Goal: Answer question/provide support

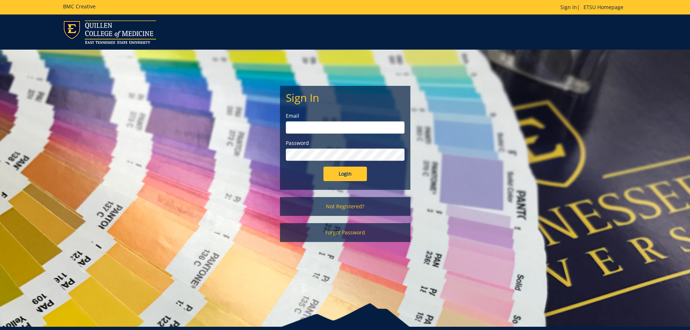
type input "[EMAIL_ADDRESS][DOMAIN_NAME]"
click at [343, 180] on input "Login" at bounding box center [344, 174] width 43 height 14
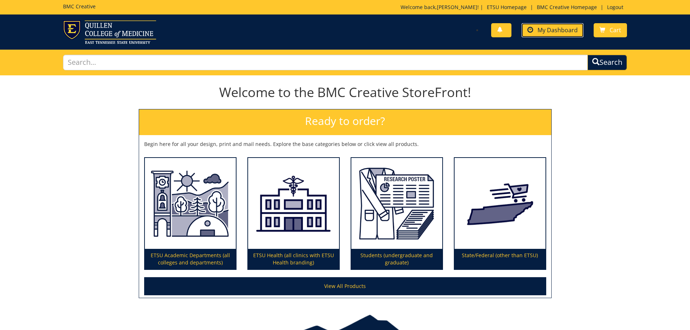
click at [559, 31] on span "My Dashboard" at bounding box center [557, 30] width 40 height 8
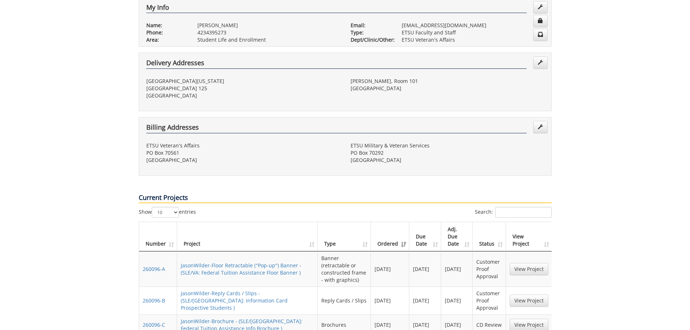
scroll to position [181, 0]
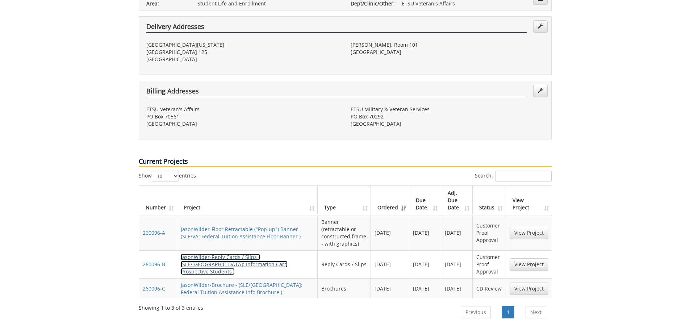
click at [206, 253] on link "JasonWilder-Reply Cards / Slips - (SLE/[GEOGRAPHIC_DATA]: Information Card Pros…" at bounding box center [234, 263] width 107 height 21
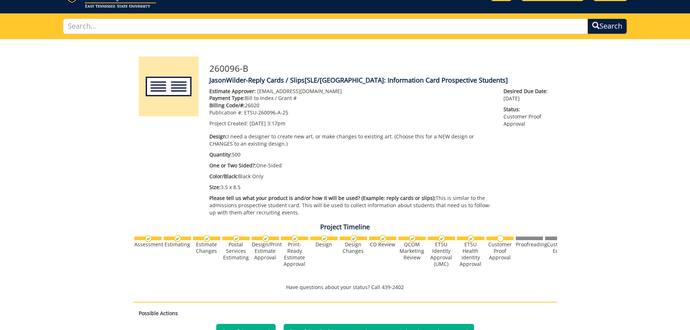
scroll to position [145, 0]
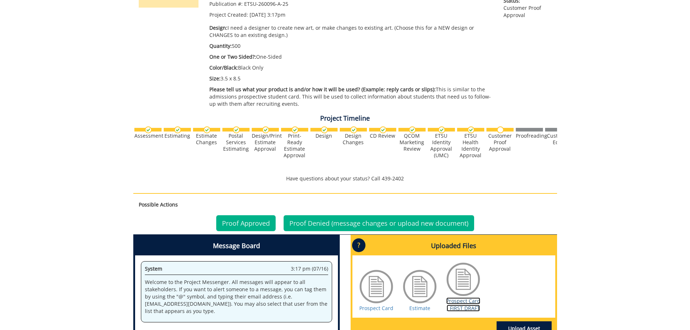
click at [454, 307] on link "Prospect Card - FIRST DRAFT" at bounding box center [463, 304] width 34 height 14
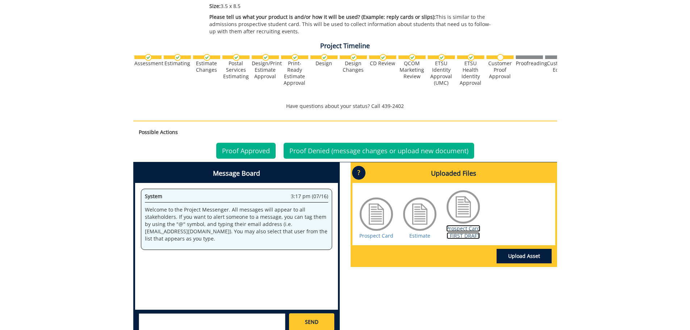
scroll to position [299, 0]
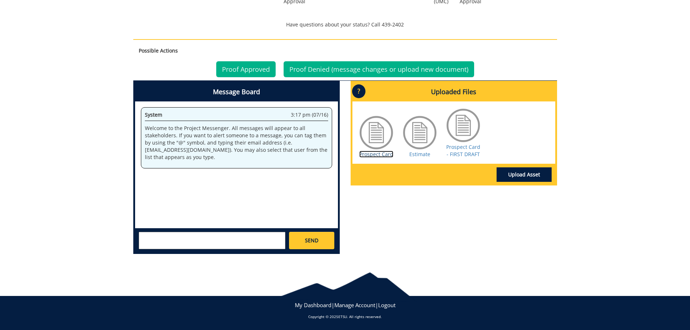
click at [390, 155] on link "Prospect Card" at bounding box center [376, 154] width 34 height 7
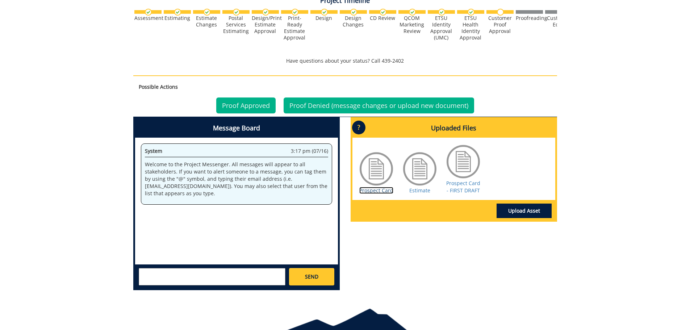
scroll to position [0, 0]
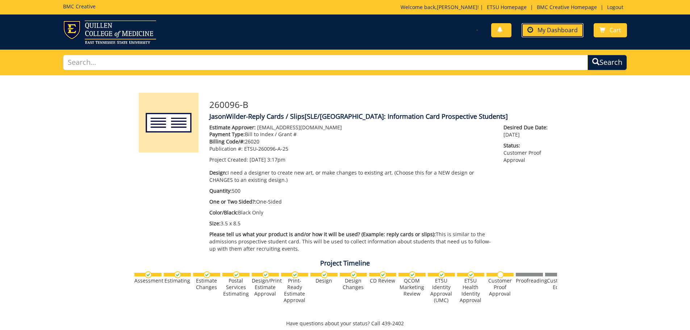
click at [571, 27] on span "My Dashboard" at bounding box center [557, 30] width 40 height 8
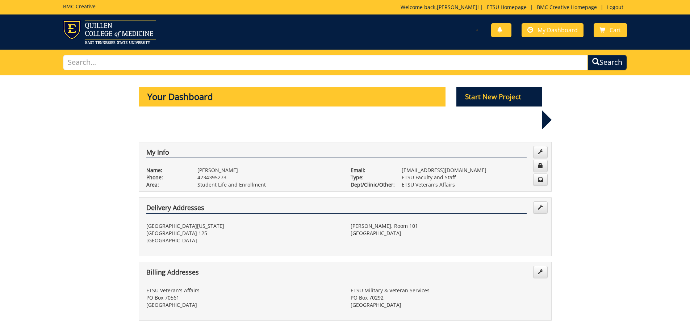
scroll to position [217, 0]
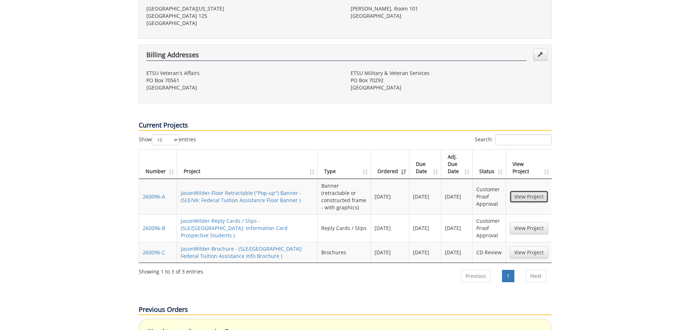
click at [545, 190] on link "View Project" at bounding box center [528, 196] width 39 height 12
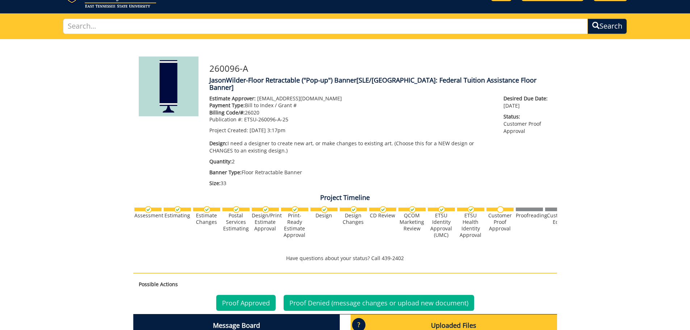
scroll to position [145, 0]
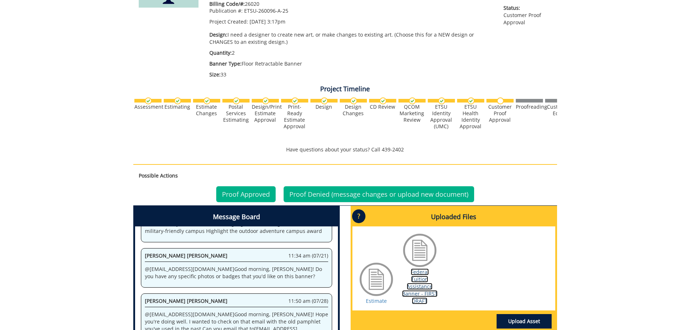
click at [417, 268] on link "Federal Tuition Assistance Banner - FIRST DRAFT" at bounding box center [419, 286] width 35 height 36
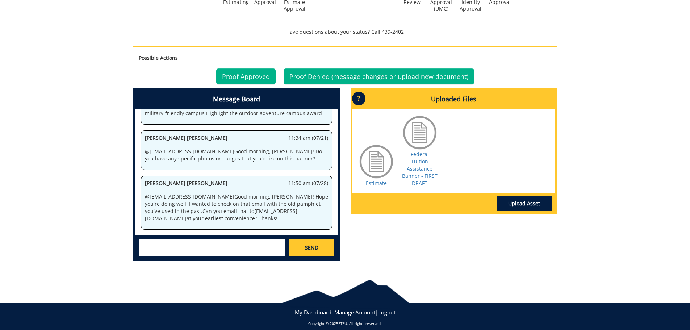
click at [234, 239] on textarea at bounding box center [212, 247] width 147 height 17
click at [234, 240] on textarea at bounding box center [212, 247] width 147 height 17
click at [281, 239] on textarea "@campbelltc@etsu.edu This is great! Can you change it to "" at bounding box center [212, 247] width 147 height 17
type textarea "@campbelltc@etsu.edu This is great! Can you change it to "Earn your bachelor's …"
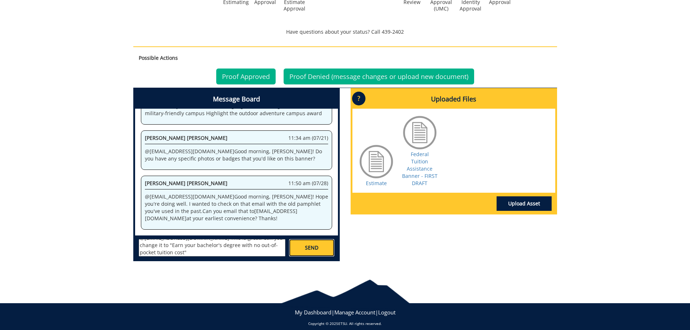
click at [331, 239] on link "SEND" at bounding box center [311, 247] width 45 height 17
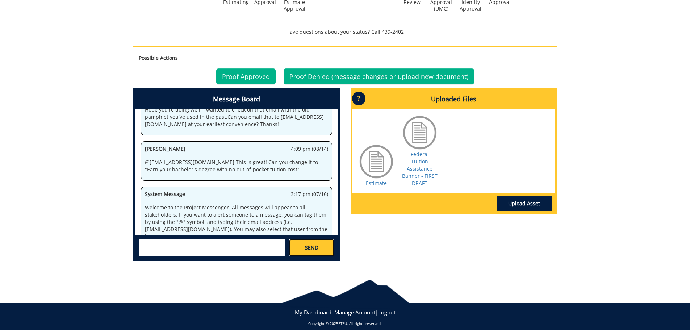
scroll to position [27299, 0]
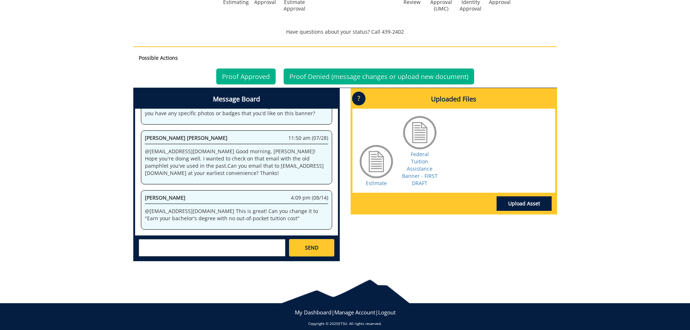
click at [115, 112] on div "260096-A JasonWilder-Floor Retractable ("Pop-up") Banner [SLE/VA: Federal Tuiti…" at bounding box center [345, 40] width 690 height 454
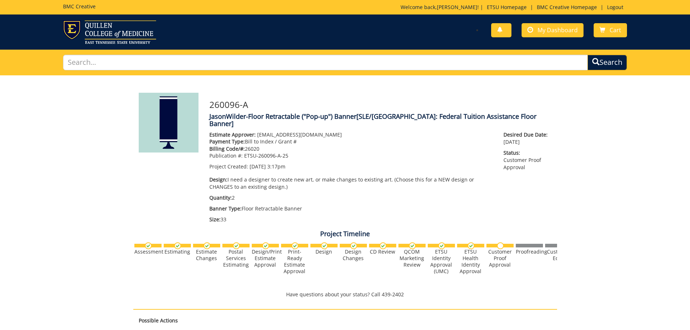
click at [562, 38] on div "You have no new notifications My Dashboard Cart" at bounding box center [488, 30] width 287 height 21
click at [557, 30] on span "My Dashboard" at bounding box center [557, 30] width 40 height 8
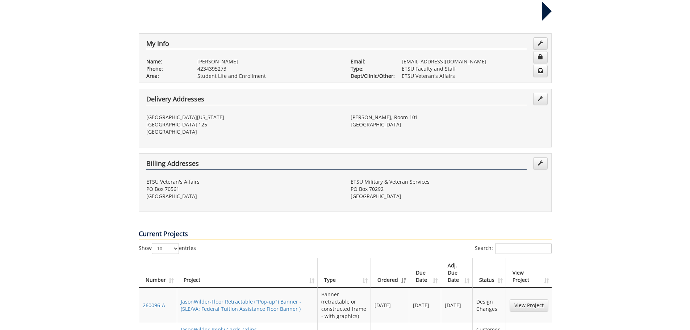
scroll to position [253, 0]
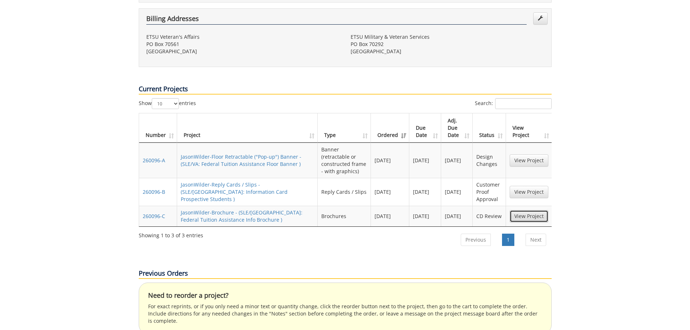
click at [529, 210] on link "View Project" at bounding box center [528, 216] width 39 height 12
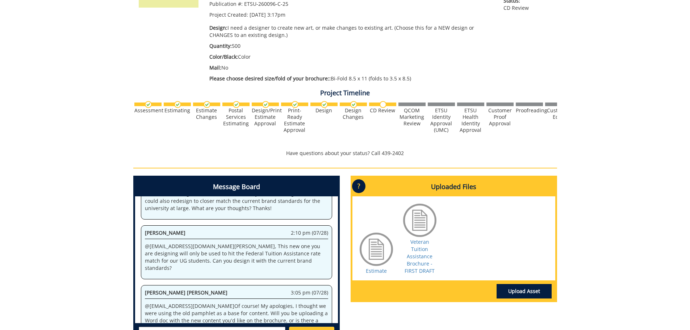
scroll to position [181, 0]
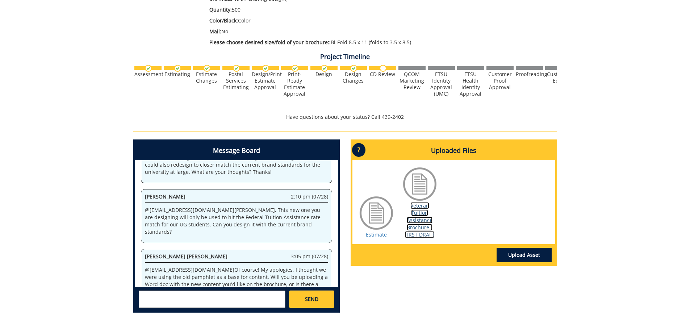
click at [409, 226] on link "Veteran Tuition Assistance Brochure - FIRST DRAFT" at bounding box center [419, 220] width 30 height 36
click at [214, 292] on textarea at bounding box center [212, 298] width 147 height 17
type textarea """
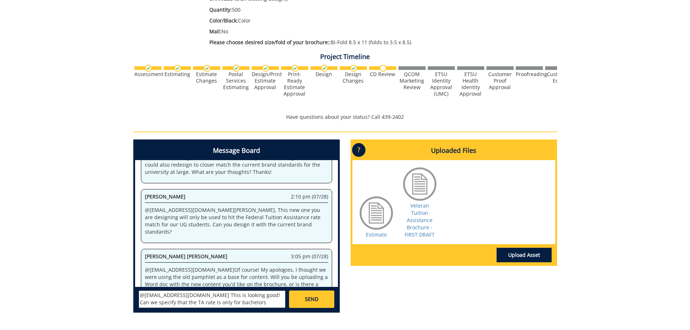
scroll to position [6, 0]
type textarea "@campbelltc@etsu.edu This is looking good! Can we specify that the TA rate is o…"
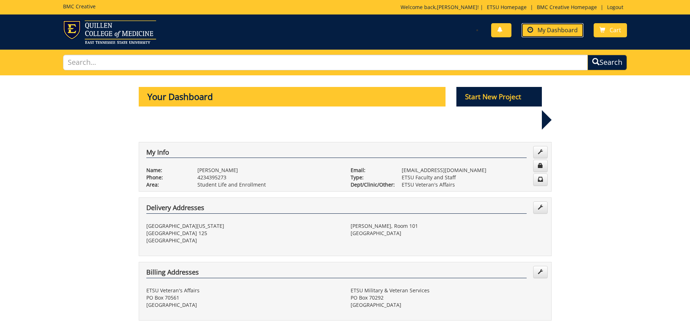
click at [547, 29] on span "My Dashboard" at bounding box center [557, 30] width 40 height 8
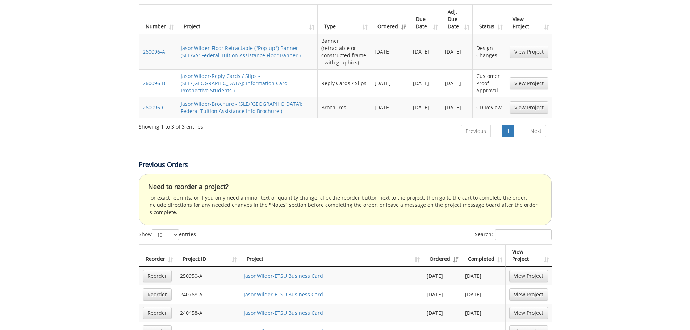
scroll to position [217, 0]
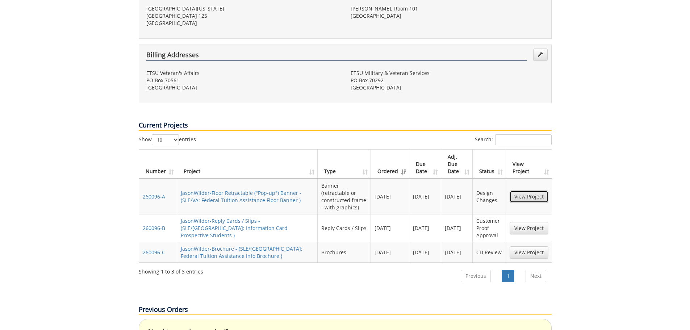
click at [521, 190] on link "View Project" at bounding box center [528, 196] width 39 height 12
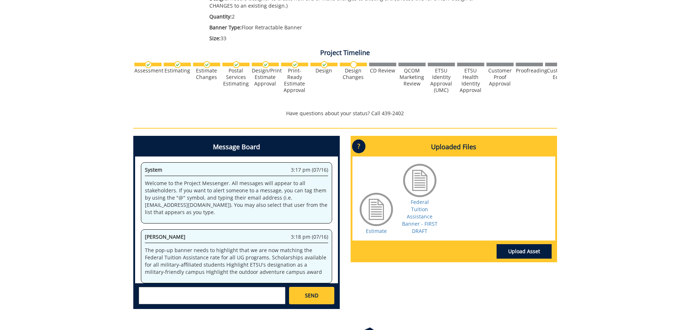
scroll to position [156, 0]
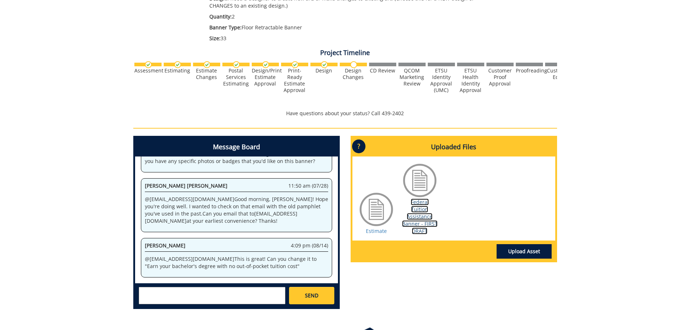
click at [417, 198] on link "Federal Tuition Assistance Banner - FIRST DRAFT" at bounding box center [419, 216] width 35 height 36
